Goal: Check status: Check status

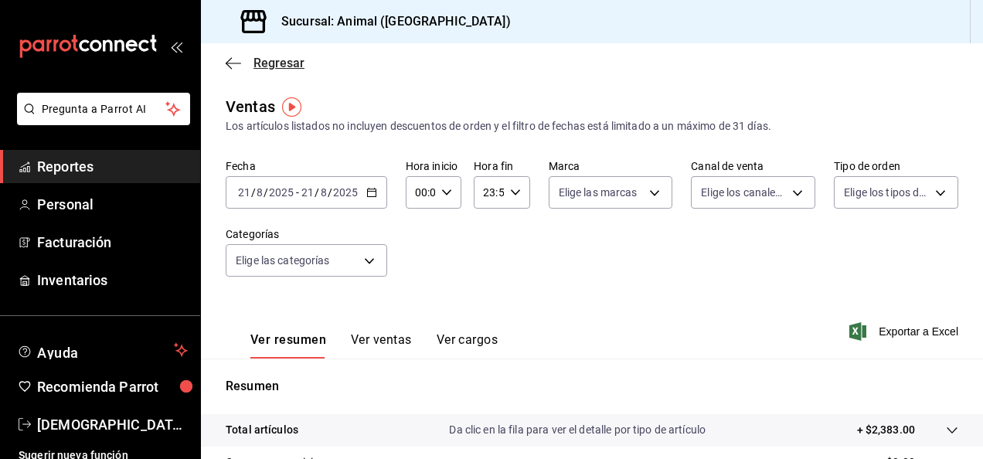
click at [239, 70] on span "Regresar" at bounding box center [265, 63] width 79 height 15
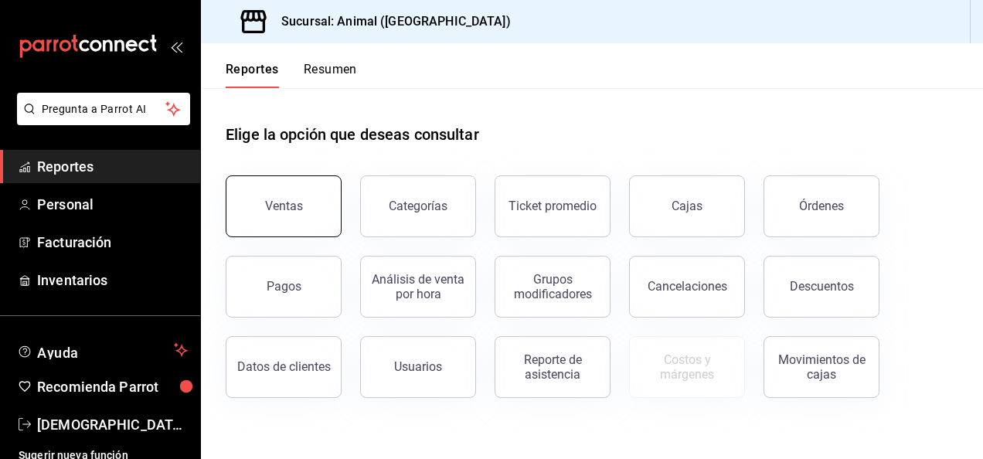
click at [301, 194] on button "Ventas" at bounding box center [284, 206] width 116 height 62
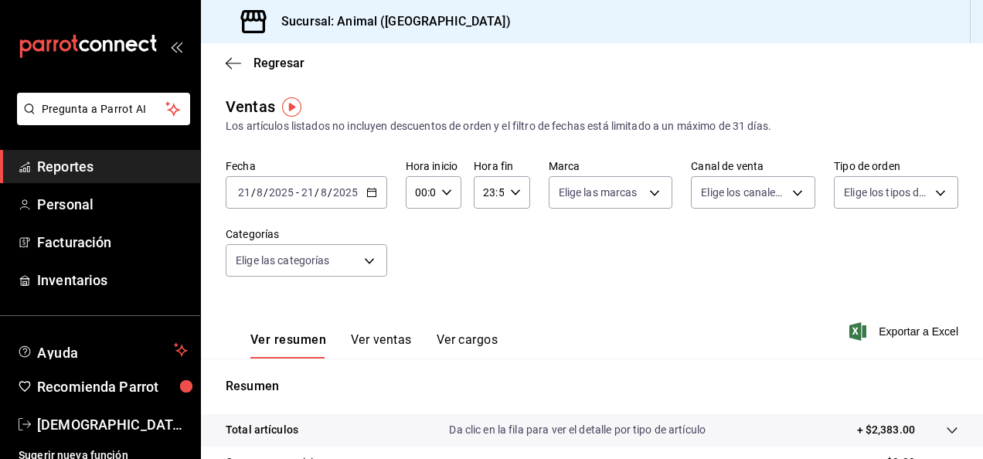
click at [371, 195] on icon "button" at bounding box center [371, 192] width 11 height 11
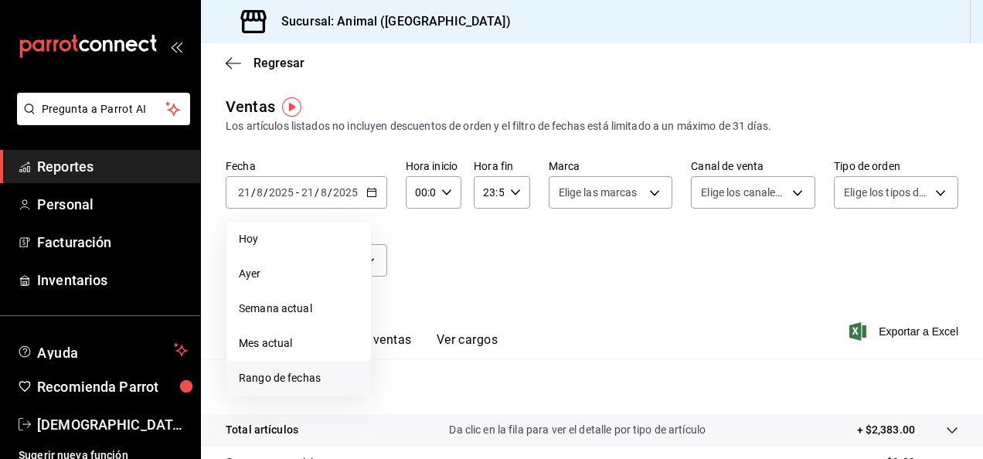
click at [336, 379] on span "Rango de fechas" at bounding box center [299, 378] width 120 height 16
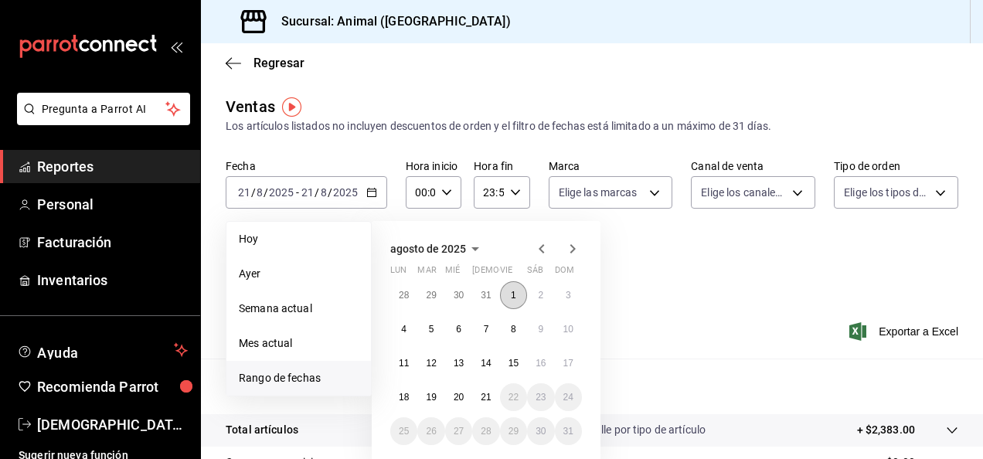
click at [508, 297] on button "1" at bounding box center [513, 295] width 27 height 28
click at [484, 399] on abbr "21" at bounding box center [486, 397] width 10 height 11
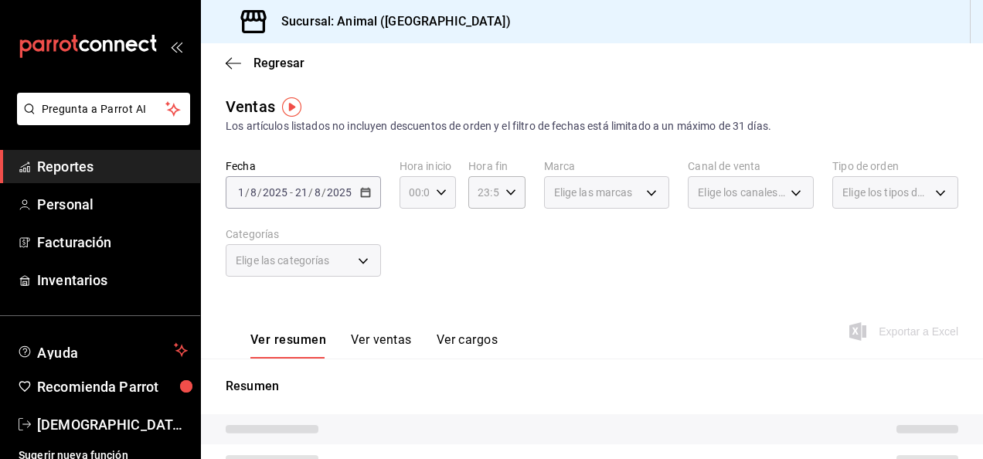
click at [440, 190] on icon "button" at bounding box center [441, 192] width 11 height 11
click at [413, 246] on span "04" at bounding box center [411, 246] width 3 height 12
type input "04:00"
click at [508, 193] on div at bounding box center [491, 229] width 983 height 459
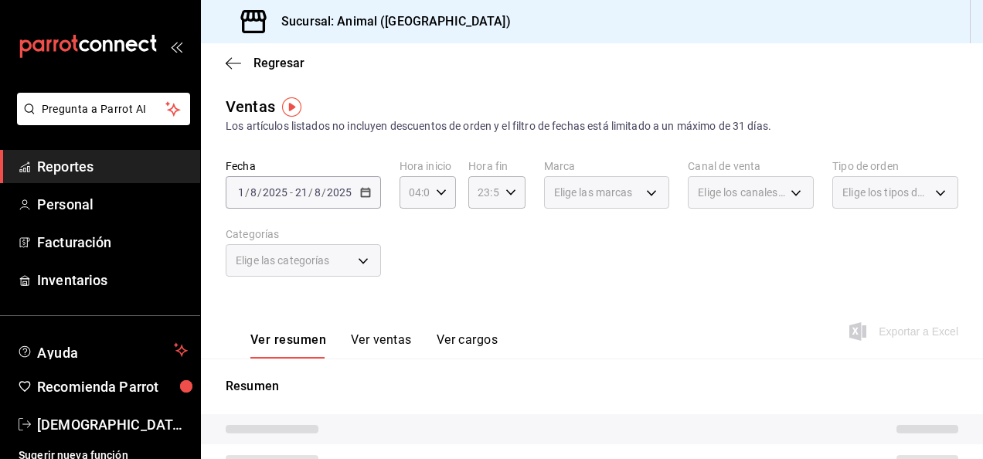
click at [508, 193] on \(Stroke\) "button" at bounding box center [509, 191] width 9 height 5
click at [478, 266] on span "04" at bounding box center [479, 261] width 3 height 12
click at [507, 229] on span "00" at bounding box center [507, 232] width 3 height 12
type input "04:00"
